Goal: Task Accomplishment & Management: Manage account settings

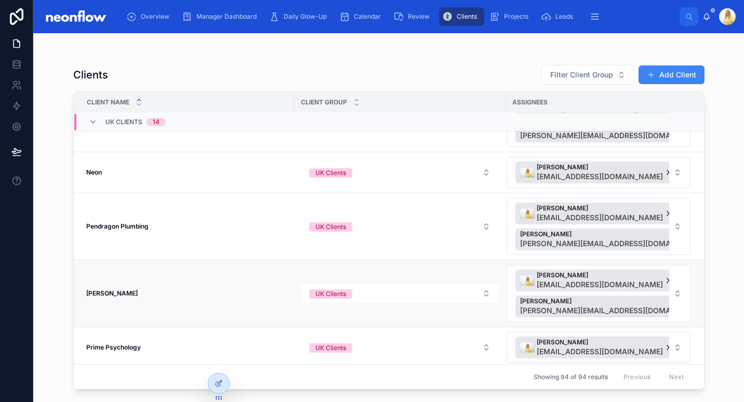
scroll to position [494, 0]
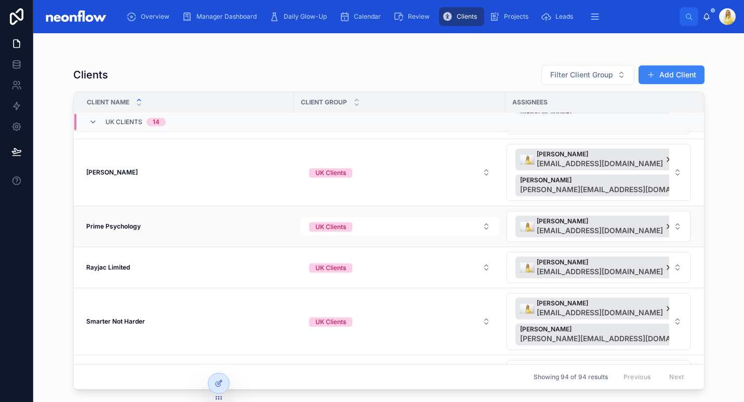
click at [115, 230] on span "Prime Psychology" at bounding box center [113, 226] width 55 height 8
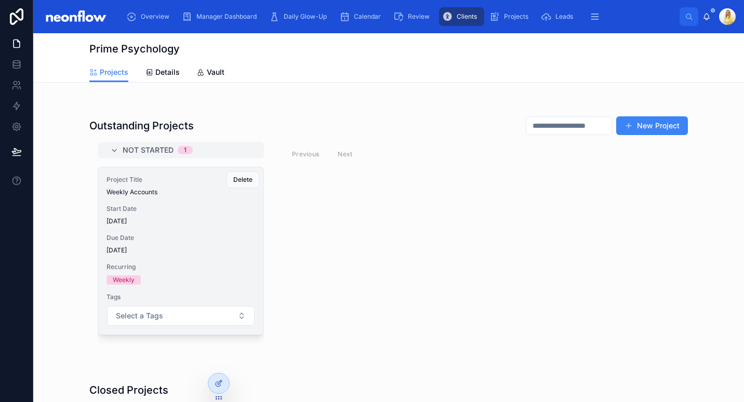
click at [242, 235] on span "Due Date" at bounding box center [181, 238] width 149 height 8
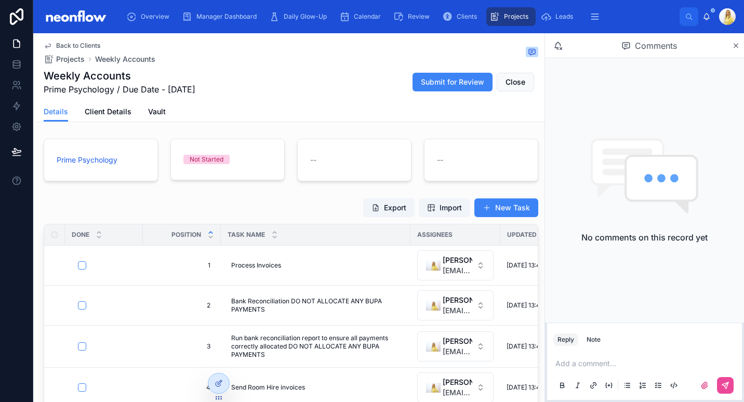
click at [51, 233] on th at bounding box center [54, 234] width 21 height 21
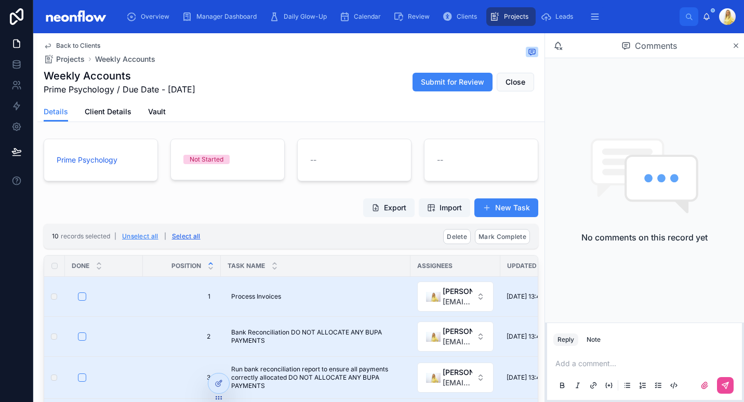
click at [195, 234] on button "Select all" at bounding box center [186, 236] width 36 height 17
click at [514, 235] on span "Mark Complete" at bounding box center [503, 237] width 48 height 8
click at [547, 221] on button at bounding box center [545, 216] width 12 height 12
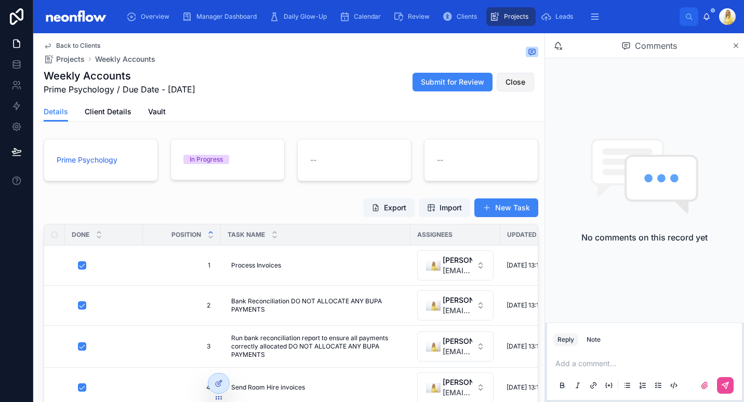
click at [506, 83] on span "Close" at bounding box center [516, 82] width 20 height 10
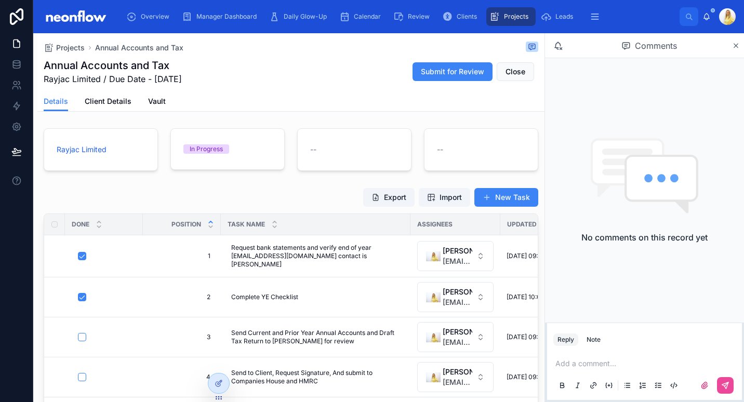
scroll to position [163, 0]
